Goal: Task Accomplishment & Management: Complete application form

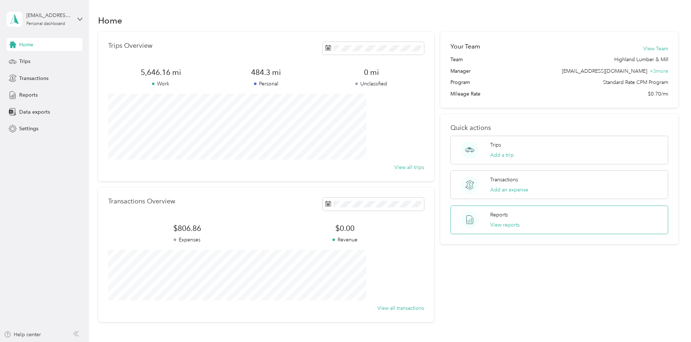
click at [512, 218] on div "Reports View reports" at bounding box center [559, 219] width 218 height 29
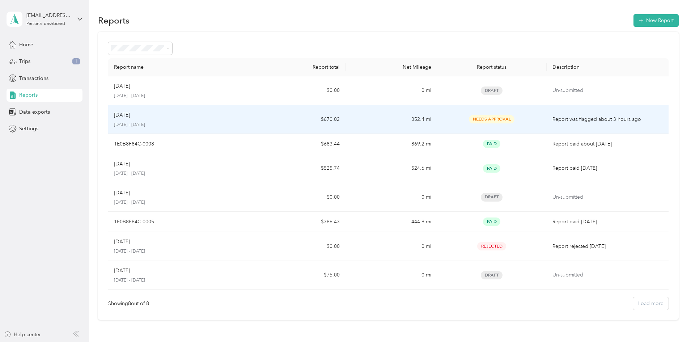
click at [254, 128] on td "Sep [DATE] - [DATE]" at bounding box center [181, 119] width 146 height 29
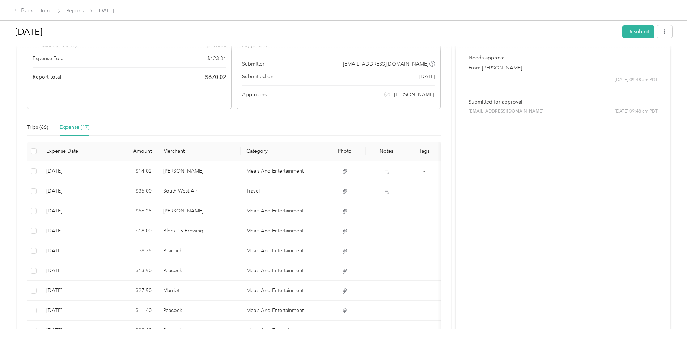
scroll to position [72, 0]
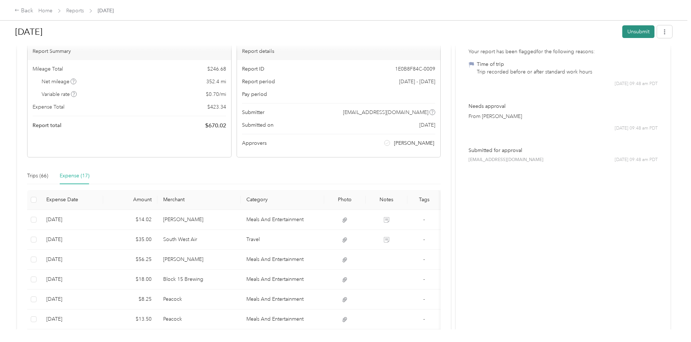
click at [622, 30] on button "Unsubmit" at bounding box center [638, 31] width 32 height 13
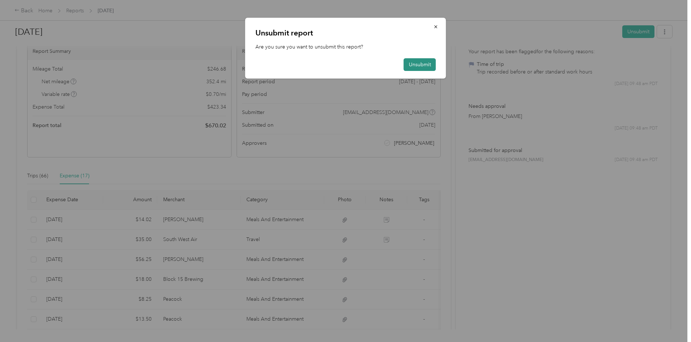
click at [419, 63] on button "Unsubmit" at bounding box center [420, 64] width 32 height 13
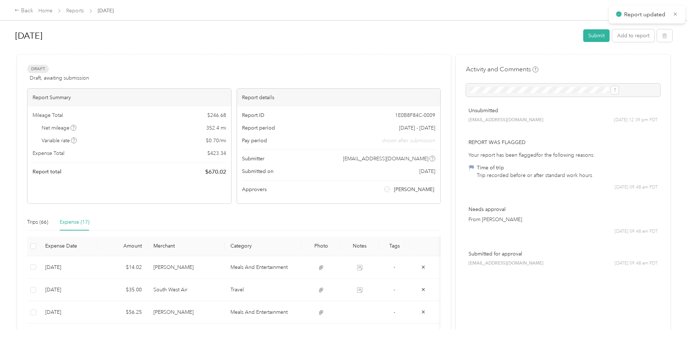
scroll to position [0, 0]
click at [612, 39] on button "Add to report" at bounding box center [633, 36] width 42 height 13
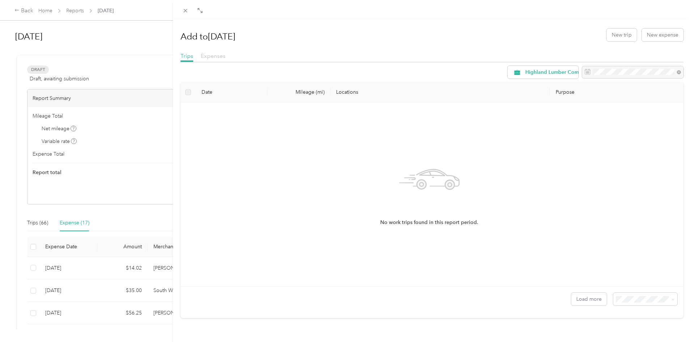
click at [214, 57] on span "Expenses" at bounding box center [213, 55] width 25 height 7
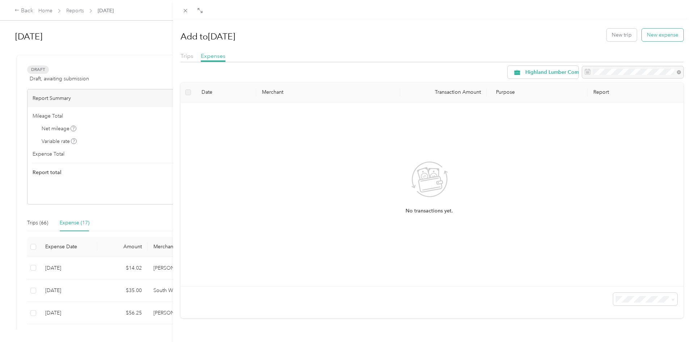
click at [650, 38] on button "New expense" at bounding box center [663, 35] width 42 height 13
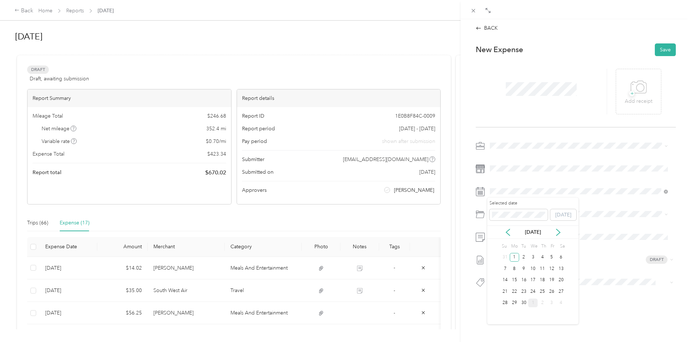
click at [511, 235] on div "[DATE]" at bounding box center [532, 232] width 91 height 8
click at [508, 233] on icon at bounding box center [507, 232] width 7 height 7
click at [559, 230] on icon at bounding box center [557, 232] width 7 height 7
click at [522, 259] on div "2" at bounding box center [523, 257] width 9 height 9
click at [520, 243] on span "Cell Phone" at bounding box center [521, 242] width 25 height 6
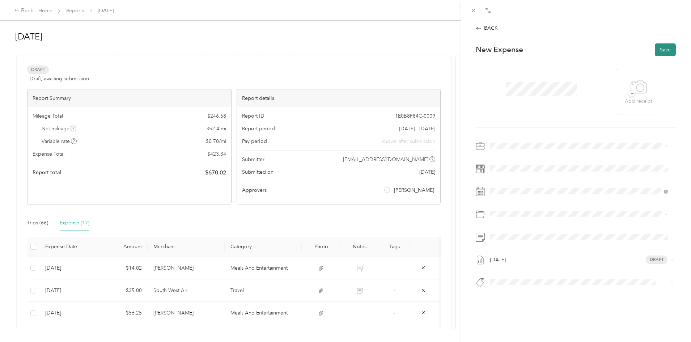
click at [667, 50] on button "Save" at bounding box center [665, 49] width 21 height 13
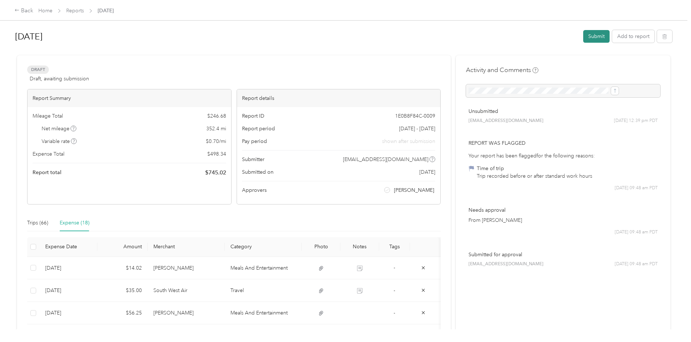
click at [583, 37] on button "Submit" at bounding box center [596, 36] width 26 height 13
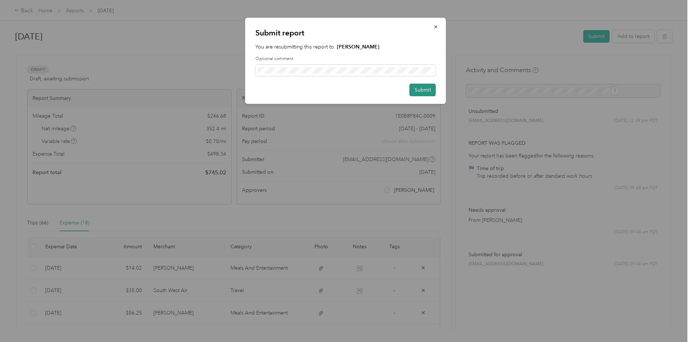
click at [431, 91] on button "Submit" at bounding box center [422, 90] width 26 height 13
